Goal: Communication & Community: Answer question/provide support

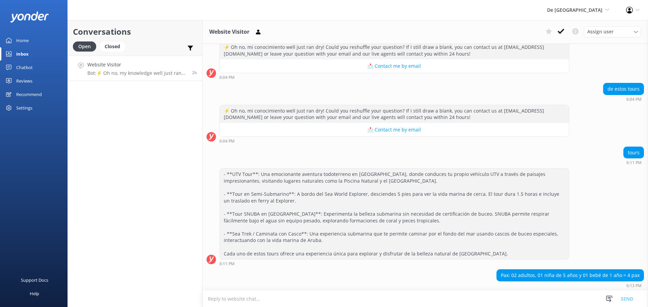
scroll to position [249, 0]
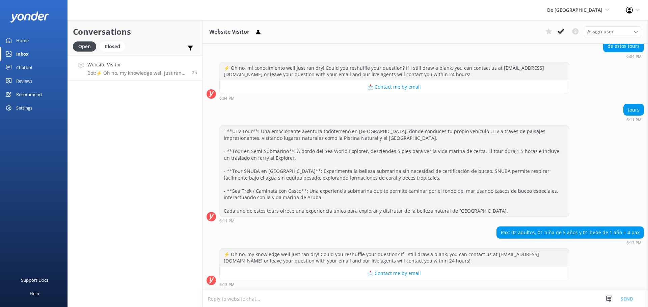
click at [227, 300] on textarea at bounding box center [424, 299] width 445 height 17
type textarea "e"
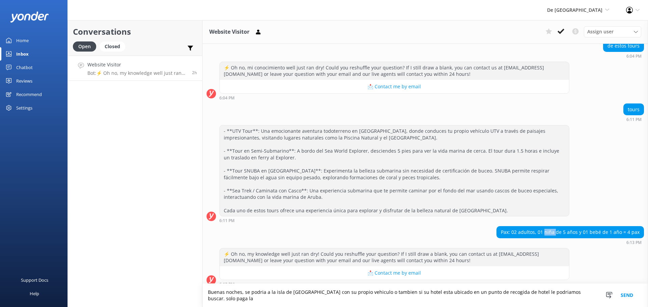
drag, startPoint x: 554, startPoint y: 224, endPoint x: 543, endPoint y: 225, distance: 11.2
click at [543, 227] on div "Pax: 02 adultos, 01 niña de 5 años y 01 bebé de 1 año = 4 pax" at bounding box center [570, 232] width 147 height 11
copy div "niña"
click at [588, 299] on textarea "Buenas noches, se podria a la isla de [GEOGRAPHIC_DATA] con su propio vehiculo …" at bounding box center [424, 295] width 445 height 23
paste textarea "niña"
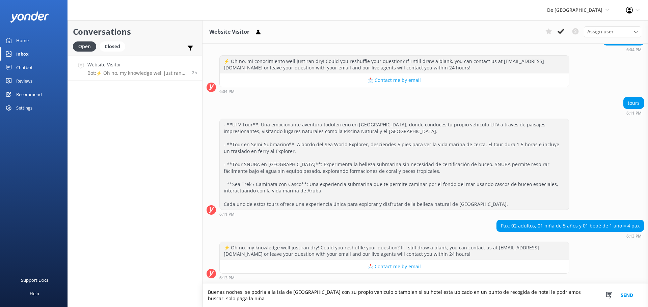
scroll to position [255, 0]
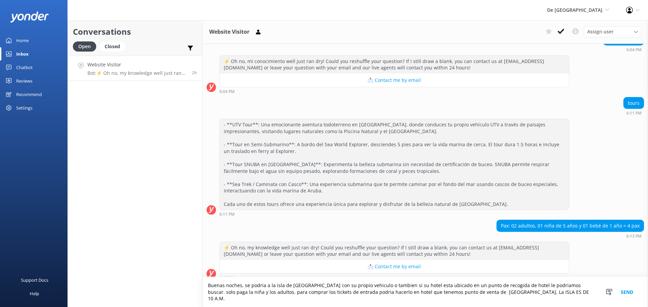
click at [518, 298] on textarea "Buenas noches, se podria a la isla de [GEOGRAPHIC_DATA] con su propio vehiculo …" at bounding box center [424, 292] width 445 height 30
click at [536, 300] on textarea "Buenas noches, se podria a la isla de [GEOGRAPHIC_DATA] con su propio vehiculo …" at bounding box center [424, 292] width 445 height 30
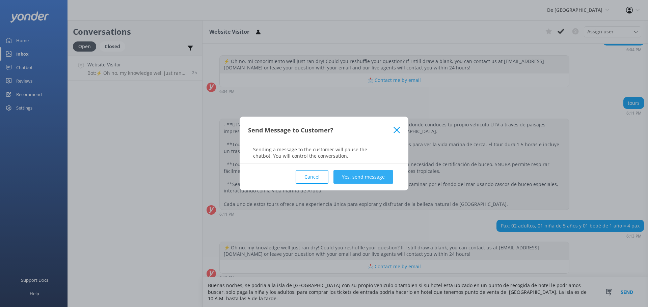
type textarea "Buenas noches, se podria a la isla de [GEOGRAPHIC_DATA] con su propio vehiculo …"
click at [374, 176] on button "Yes, send message" at bounding box center [363, 176] width 60 height 13
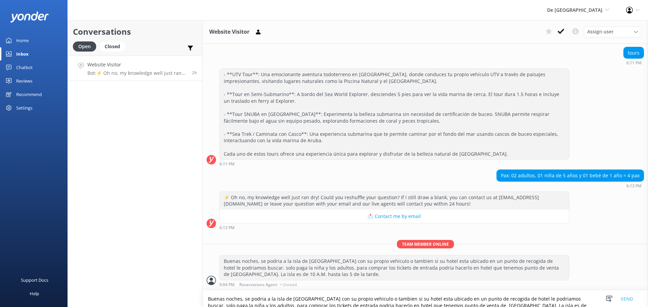
scroll to position [306, 0]
click at [560, 31] on icon at bounding box center [561, 31] width 7 height 7
